Goal: Information Seeking & Learning: Compare options

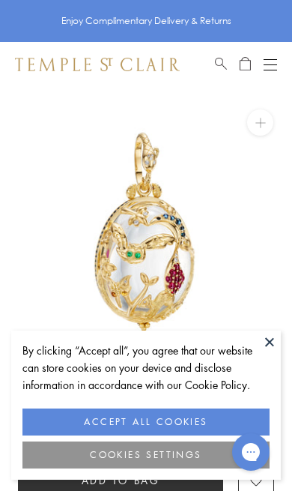
click at [271, 341] on button at bounding box center [270, 342] width 22 height 22
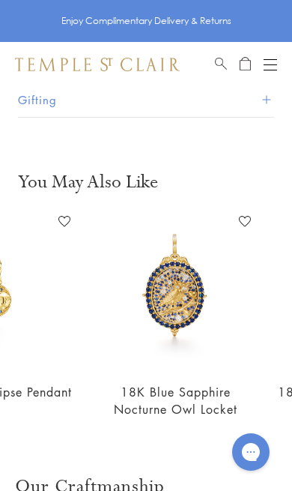
scroll to position [0, 278]
click at [192, 293] on img at bounding box center [175, 290] width 163 height 163
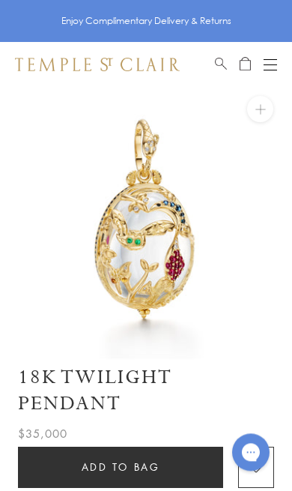
scroll to position [0, 0]
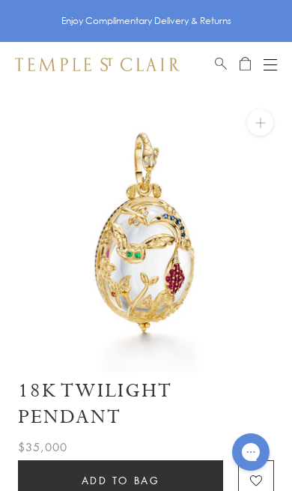
click at [271, 68] on button "Open navigation" at bounding box center [270, 64] width 13 height 18
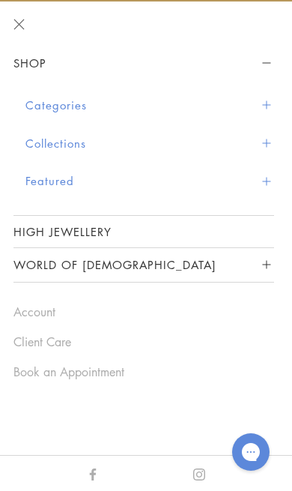
click at [74, 139] on button "Collections" at bounding box center [149, 143] width 249 height 38
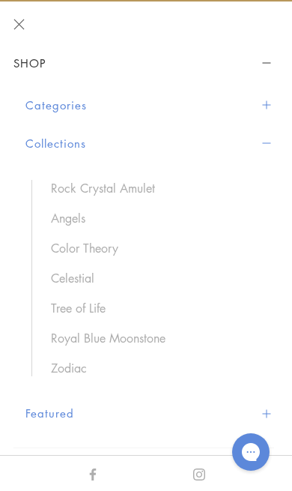
click at [70, 364] on link "Zodiac" at bounding box center [155, 368] width 208 height 16
click at [82, 274] on link "Celestial" at bounding box center [155, 278] width 208 height 16
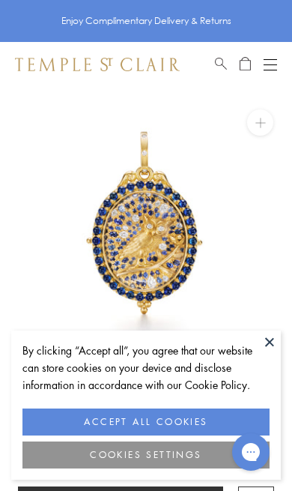
click at [279, 336] on button at bounding box center [270, 342] width 22 height 22
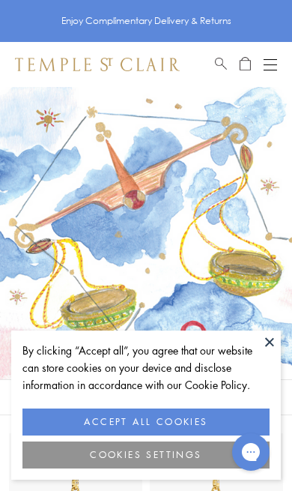
click at [287, 348] on img at bounding box center [146, 233] width 292 height 292
click at [268, 340] on button at bounding box center [270, 342] width 22 height 22
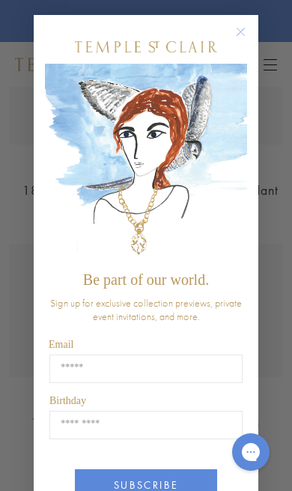
scroll to position [423, 0]
click at [241, 31] on circle "Close dialog" at bounding box center [241, 32] width 18 height 18
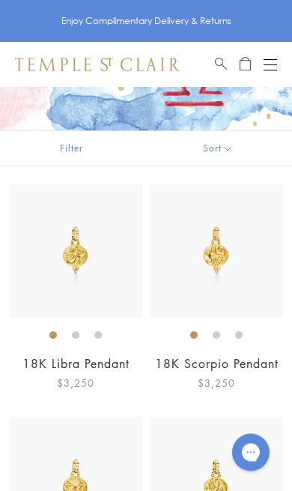
scroll to position [248, 0]
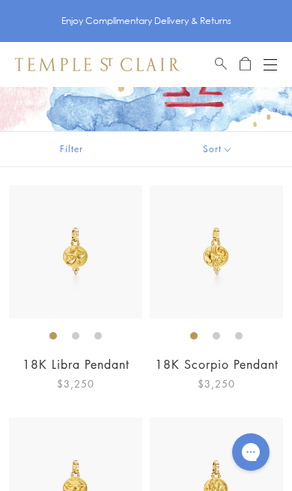
click at [103, 241] on img at bounding box center [75, 251] width 133 height 133
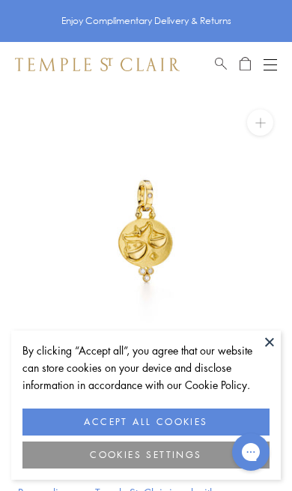
click at [273, 342] on button at bounding box center [270, 342] width 22 height 22
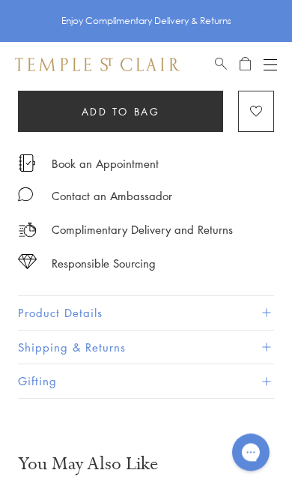
click at [248, 302] on button "Product Details" at bounding box center [146, 313] width 256 height 34
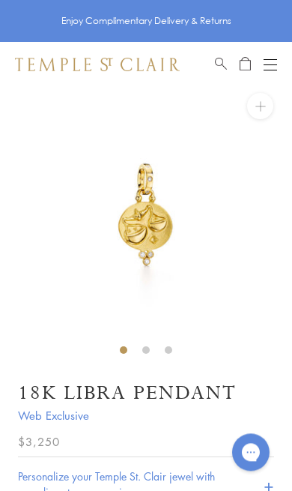
scroll to position [14, 0]
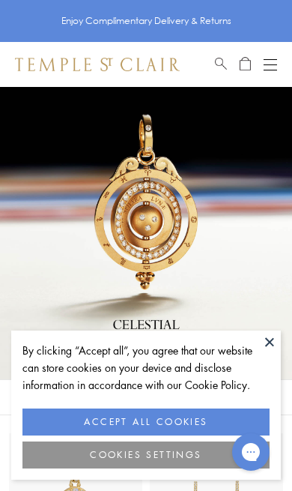
click at [268, 337] on button at bounding box center [270, 342] width 22 height 22
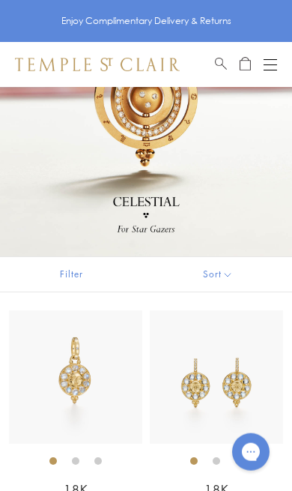
scroll to position [124, 0]
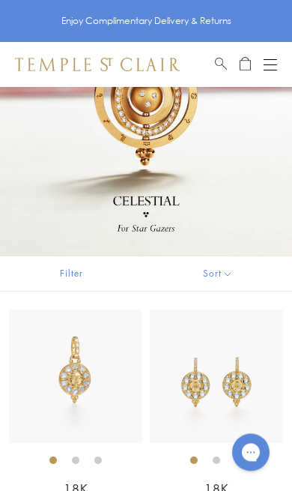
click at [99, 377] on img at bounding box center [75, 376] width 133 height 133
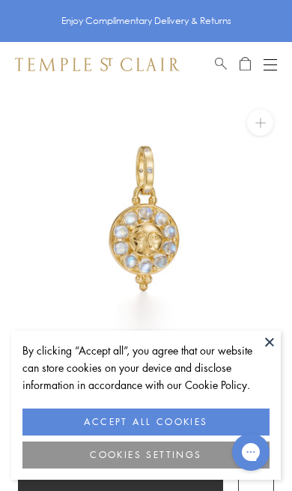
click at [272, 337] on button at bounding box center [270, 342] width 22 height 22
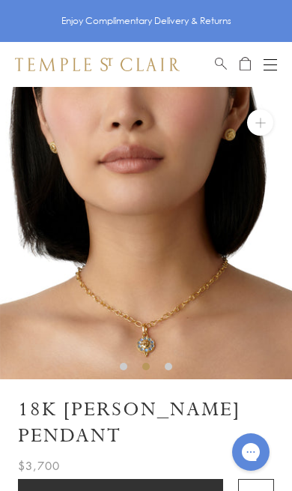
click at [162, 251] on img at bounding box center [146, 233] width 292 height 292
click at [166, 268] on img at bounding box center [146, 233] width 292 height 292
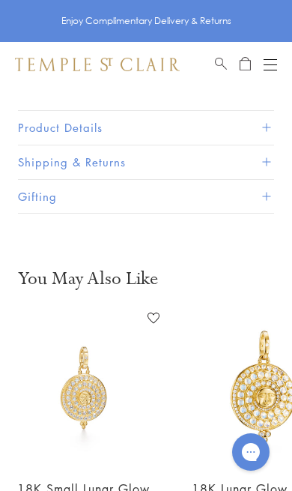
scroll to position [0, 190]
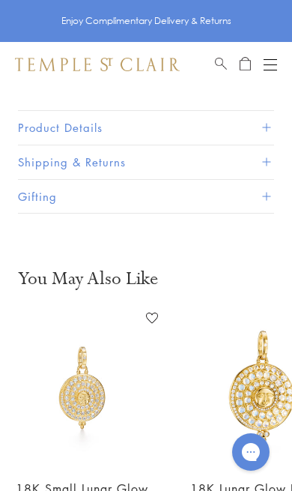
click at [89, 388] on img at bounding box center [82, 387] width 163 height 163
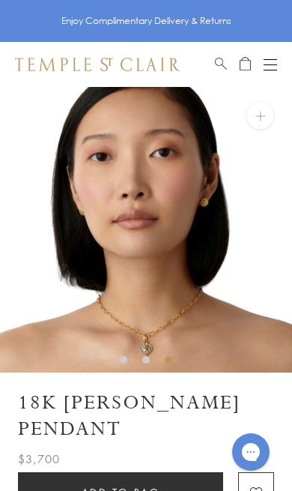
scroll to position [0, 0]
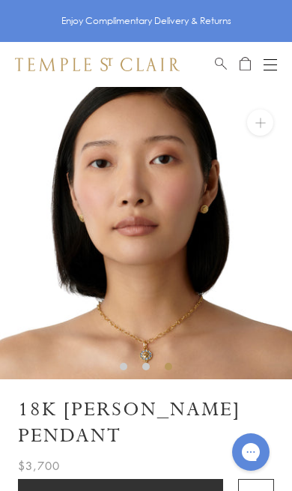
click at [271, 61] on button "Open navigation" at bounding box center [270, 64] width 13 height 18
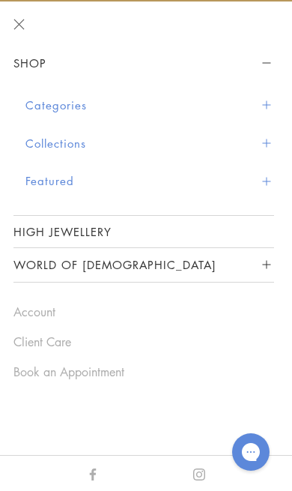
click at [65, 133] on button "Collections" at bounding box center [149, 143] width 249 height 38
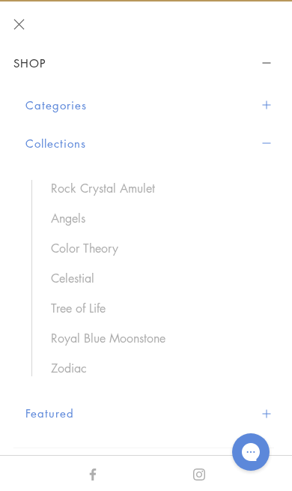
click at [85, 175] on div "Rock Crystal Amulet Angels Color Theory Celestial Tree of Life Royal Blue Moons…" at bounding box center [149, 278] width 249 height 232
click at [112, 187] on link "Rock Crystal Amulet" at bounding box center [155, 188] width 208 height 16
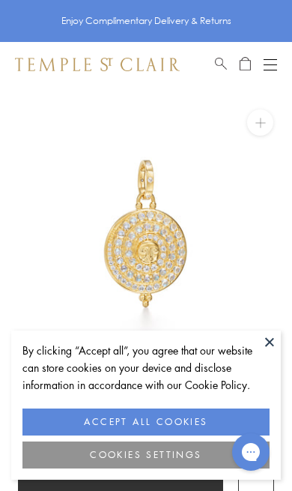
click at [278, 343] on button at bounding box center [270, 342] width 22 height 22
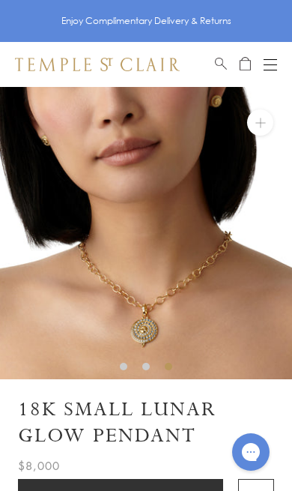
click at [152, 332] on img at bounding box center [146, 233] width 292 height 292
click at [148, 320] on img at bounding box center [146, 233] width 292 height 292
click at [266, 118] on button at bounding box center [260, 122] width 26 height 26
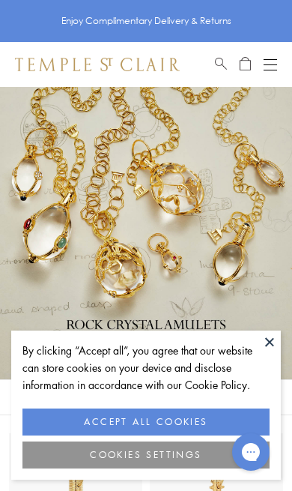
click at [124, 419] on button "ACCEPT ALL COOKIES" at bounding box center [145, 422] width 247 height 27
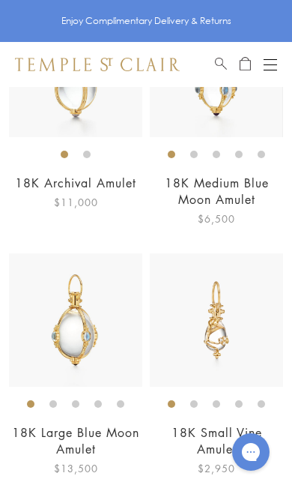
scroll to position [433, 0]
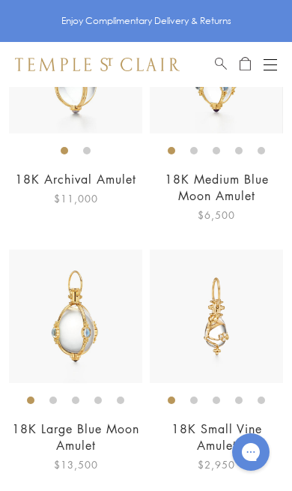
click at [241, 325] on img at bounding box center [216, 316] width 133 height 133
click at [100, 315] on img at bounding box center [75, 316] width 133 height 133
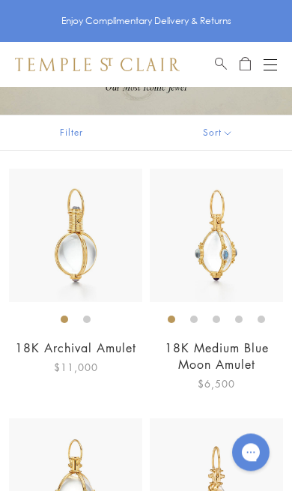
scroll to position [267, 0]
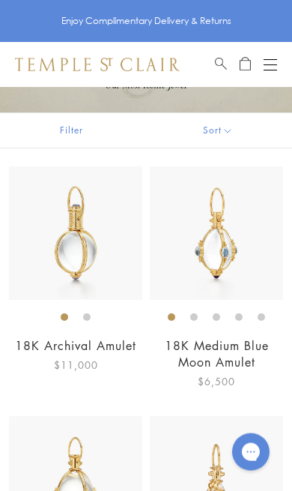
click at [228, 129] on button "Sort" at bounding box center [217, 130] width 149 height 34
click at [213, 131] on button "Sort" at bounding box center [217, 129] width 149 height 34
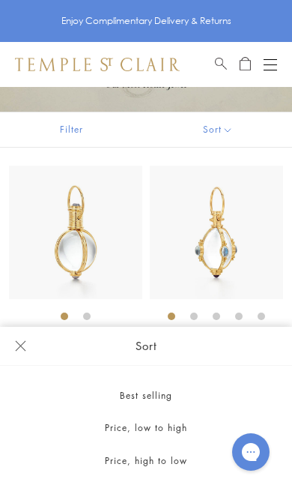
click at [83, 131] on button "Filter" at bounding box center [71, 129] width 143 height 34
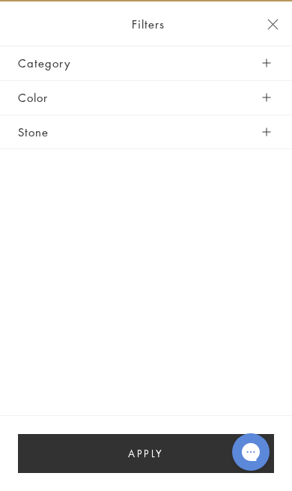
click at [277, 27] on button "Close navigation" at bounding box center [273, 24] width 11 height 11
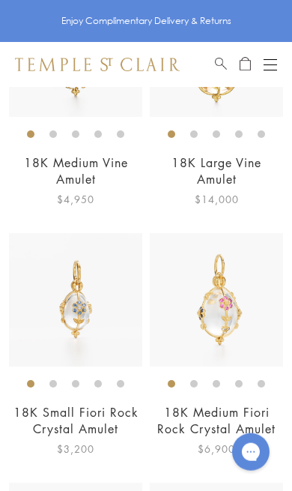
scroll to position [950, 0]
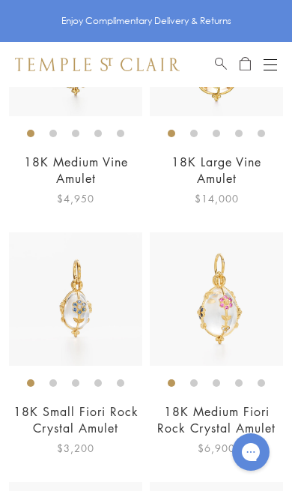
click at [93, 287] on img at bounding box center [75, 298] width 133 height 133
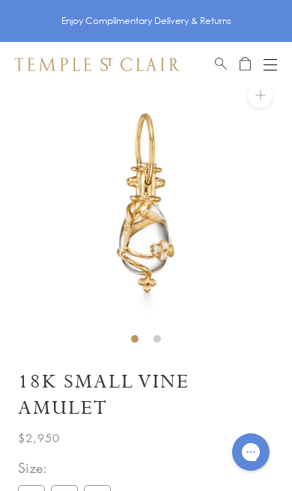
scroll to position [87, 0]
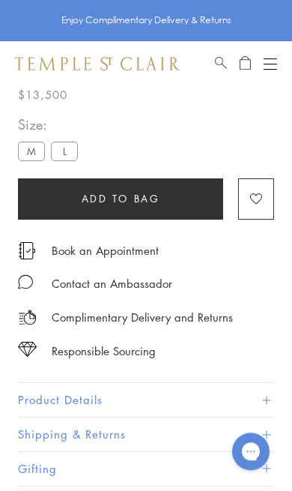
scroll to position [87, 0]
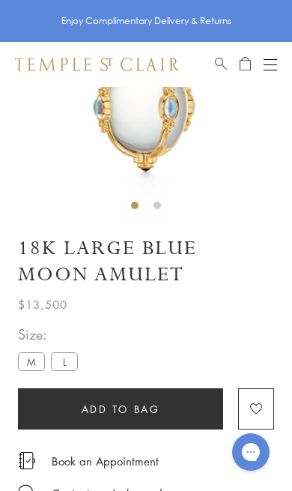
click at [38, 352] on label "M" at bounding box center [31, 361] width 27 height 19
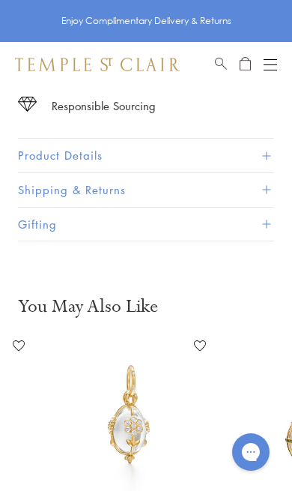
scroll to position [0, 141]
click at [142, 419] on img at bounding box center [130, 415] width 163 height 163
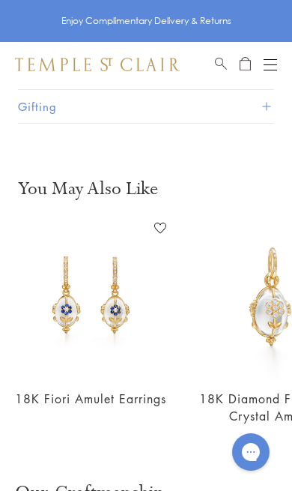
scroll to position [0, 0]
click at [77, 303] on img at bounding box center [90, 297] width 163 height 163
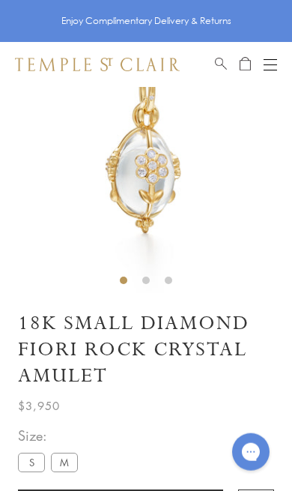
scroll to position [87, 0]
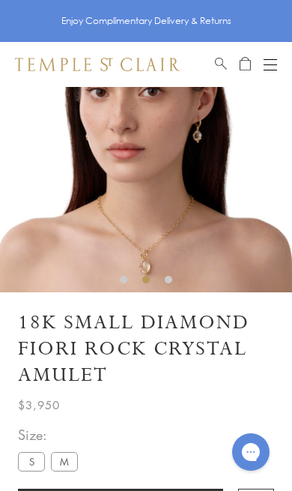
click at [144, 265] on img at bounding box center [146, 146] width 292 height 292
click at [147, 276] on li at bounding box center [145, 279] width 7 height 7
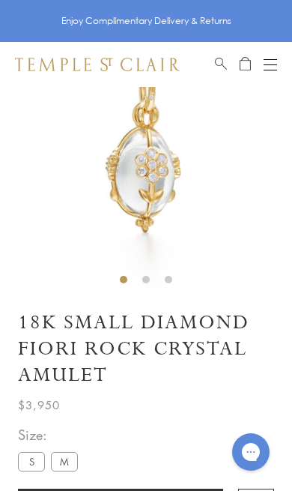
click at [152, 179] on img at bounding box center [146, 146] width 292 height 292
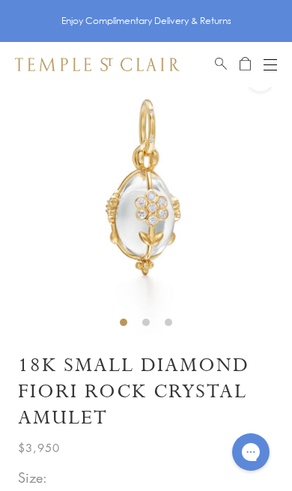
scroll to position [45, 0]
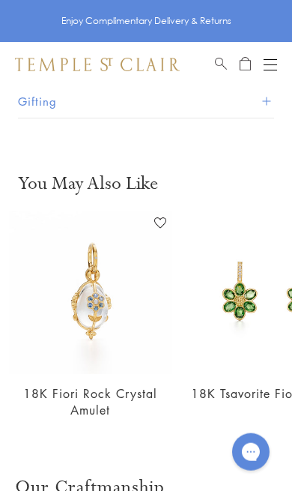
scroll to position [669, 0]
click at [101, 298] on img at bounding box center [90, 291] width 163 height 163
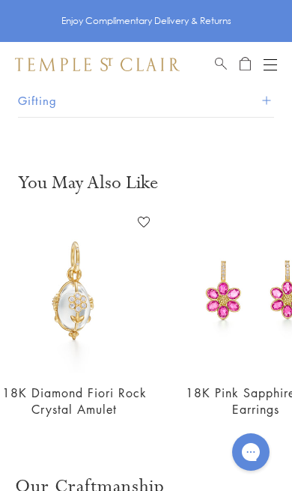
scroll to position [667, 0]
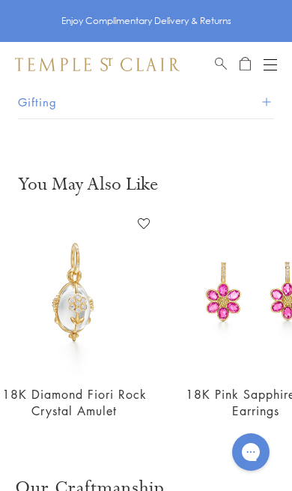
click at [97, 404] on link "18K Diamond Fiori Rock Crystal Amulet" at bounding box center [74, 402] width 145 height 33
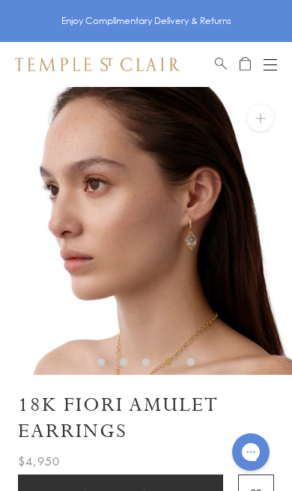
scroll to position [1, 0]
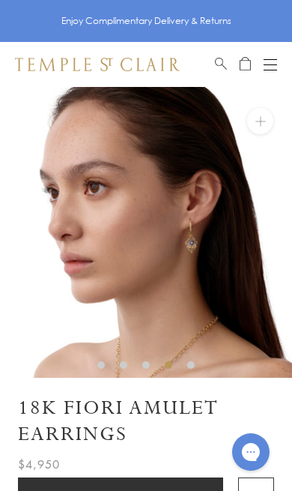
click at [211, 243] on img at bounding box center [146, 231] width 292 height 292
click at [271, 124] on button at bounding box center [260, 121] width 26 height 26
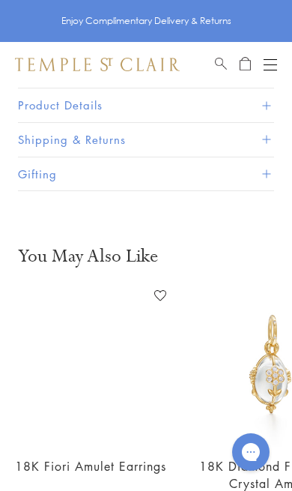
scroll to position [667, 0]
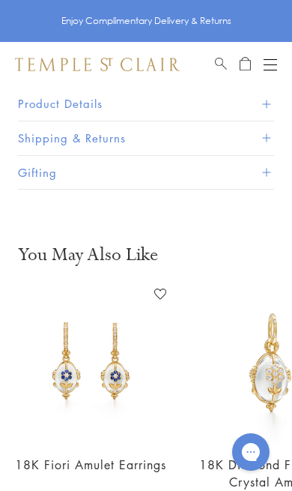
click at [283, 382] on img at bounding box center [271, 363] width 163 height 163
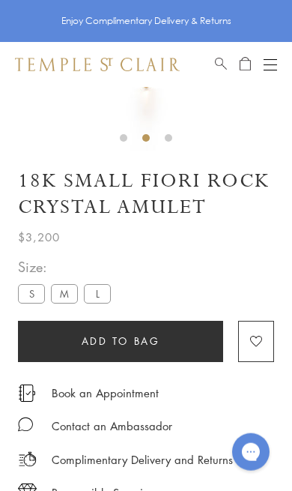
scroll to position [0, 0]
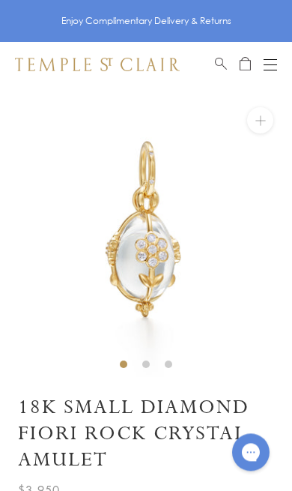
scroll to position [2, 0]
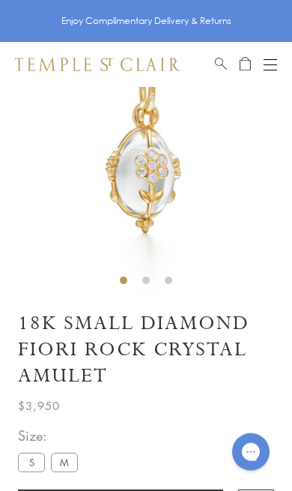
scroll to position [87, 0]
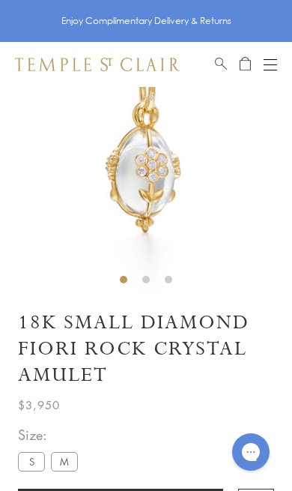
click at [170, 191] on img at bounding box center [146, 146] width 292 height 292
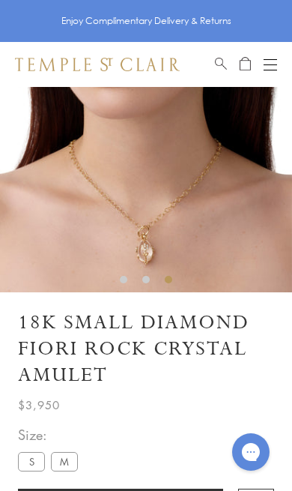
click at [160, 256] on img at bounding box center [146, 146] width 292 height 292
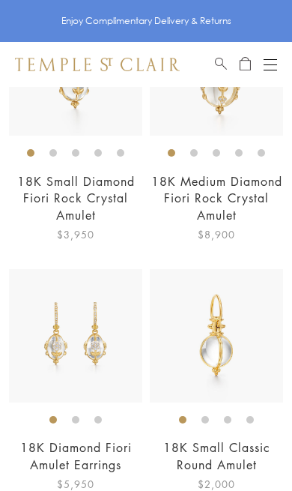
scroll to position [1680, 0]
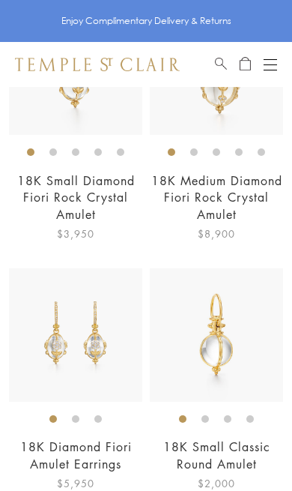
click at [101, 356] on img at bounding box center [75, 334] width 133 height 133
